Goal: Find specific page/section: Find specific page/section

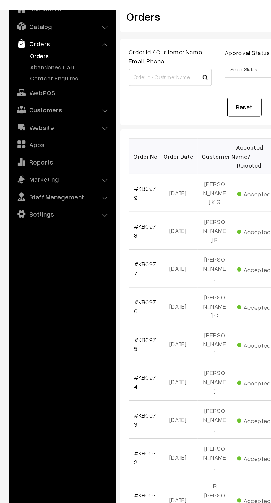
click at [49, 70] on link "Abandoned Cart" at bounding box center [45, 69] width 55 height 6
